Goal: Find specific page/section: Find specific page/section

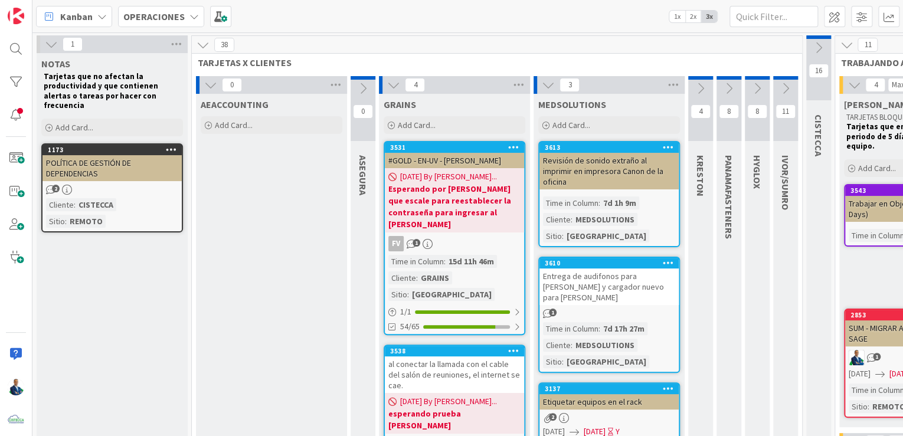
click at [158, 6] on div "OPERACIONES" at bounding box center [161, 16] width 86 height 21
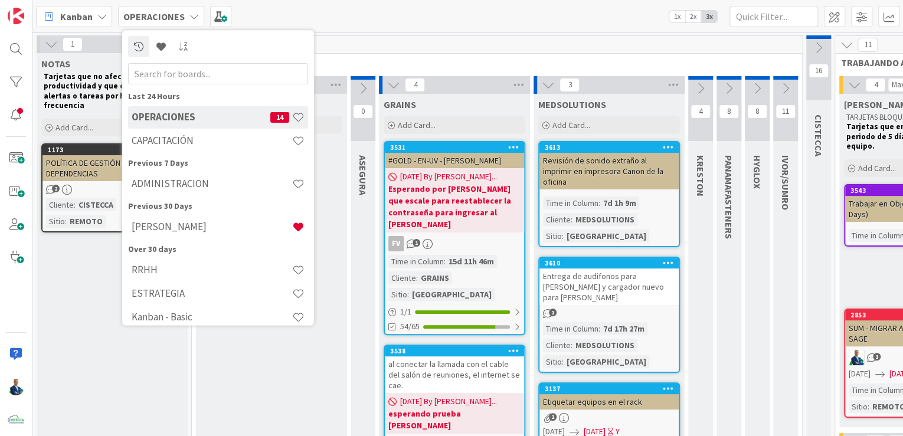
click at [481, 31] on div "Kanban OPERACIONES Last 24 Hours OPERACIONES 14 CAPACITACIÓN Previous 7 Days AD…" at bounding box center [467, 16] width 870 height 32
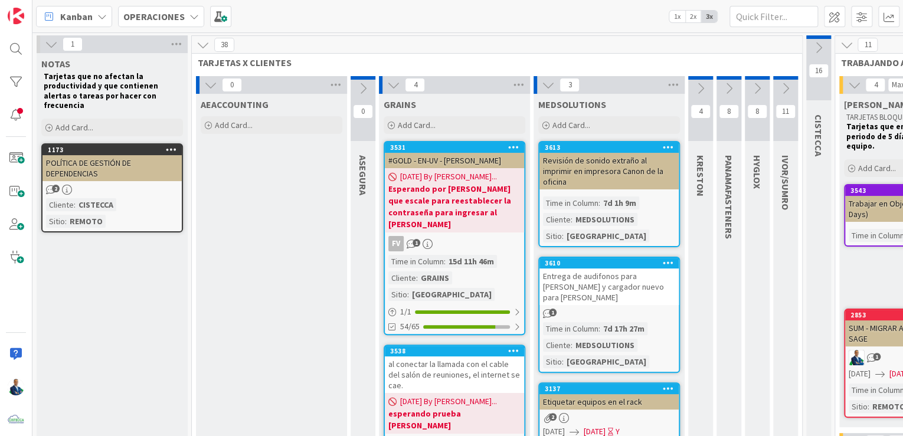
click at [183, 12] on div "OPERACIONES" at bounding box center [161, 16] width 86 height 21
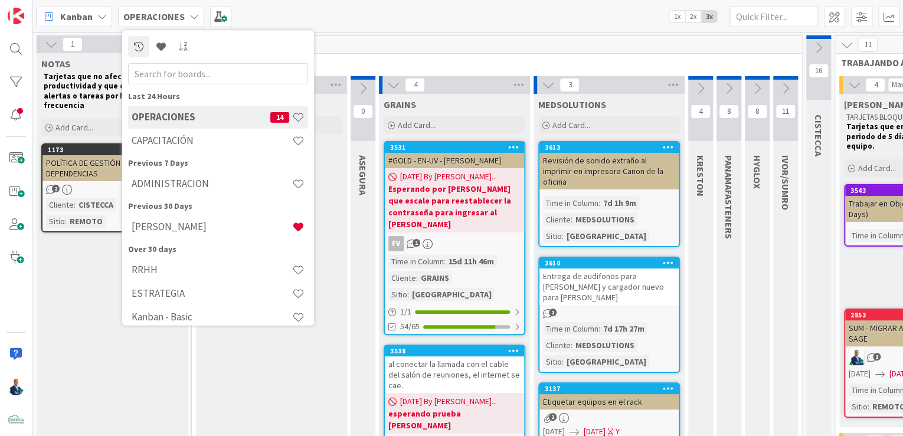
click at [172, 185] on h4 "ADMINISTRACION" at bounding box center [212, 184] width 160 height 12
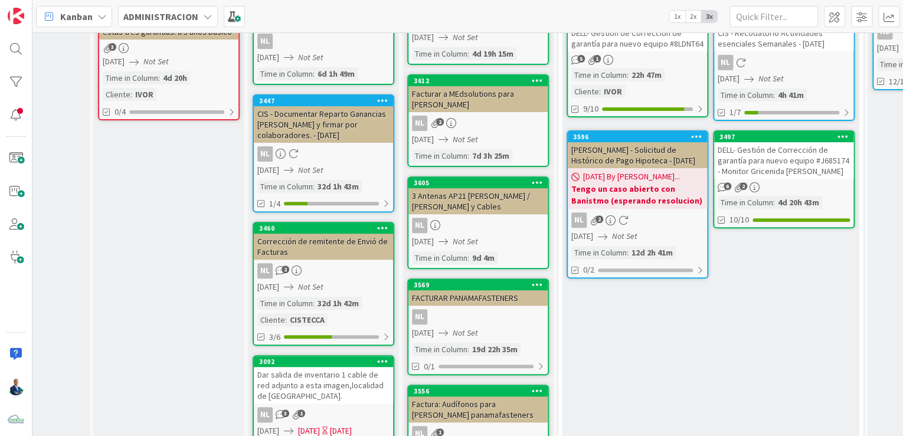
scroll to position [142, 98]
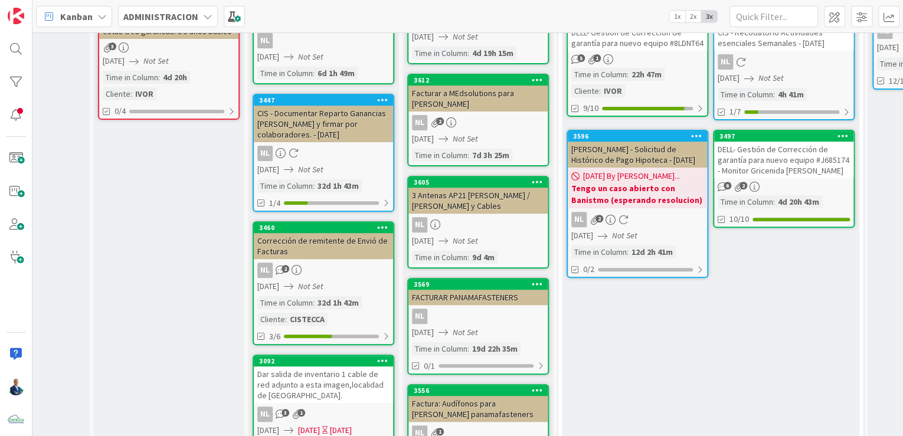
click at [464, 94] on div "Facturar a MEdsolutions para [PERSON_NAME]" at bounding box center [477, 99] width 139 height 26
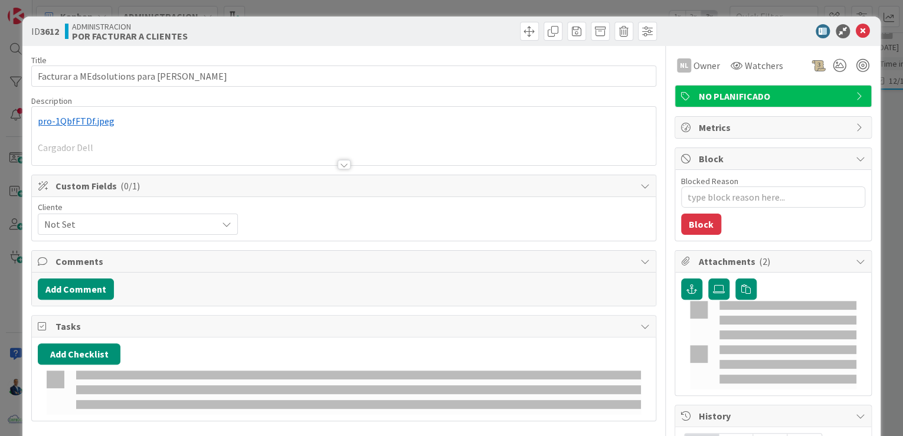
type textarea "x"
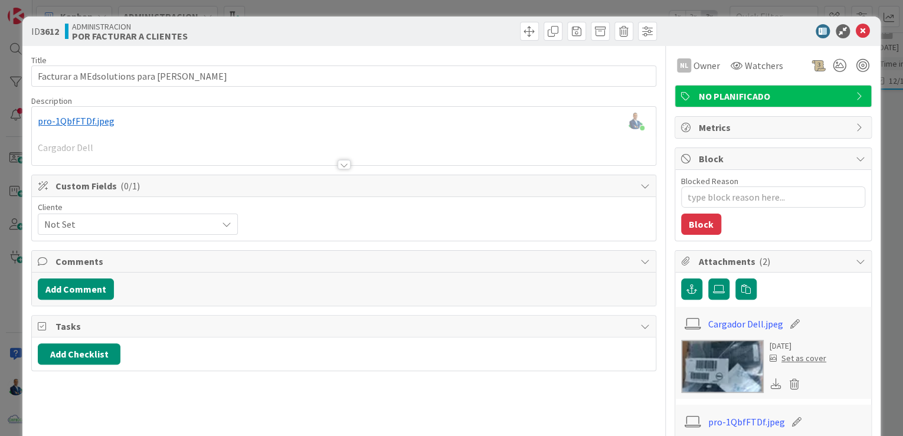
click at [892, 137] on div "ID 3612 ADMINISTRACION POR FACTURAR A CLIENTES Title 44 / 128 Facturar a MEdsol…" at bounding box center [451, 218] width 903 height 436
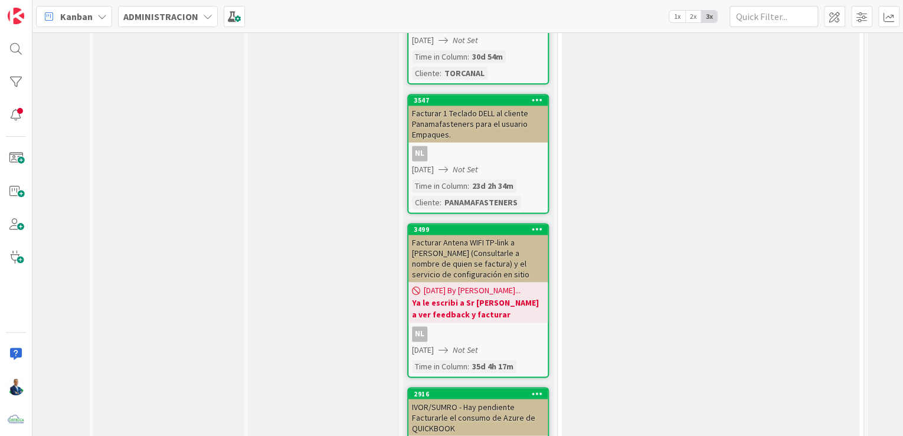
scroll to position [788, 98]
